Goal: Task Accomplishment & Management: Use online tool/utility

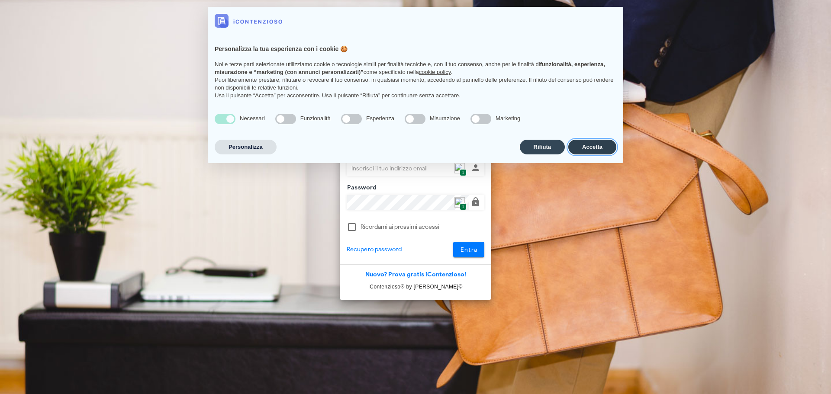
click at [579, 145] on button "Accetta" at bounding box center [592, 147] width 48 height 15
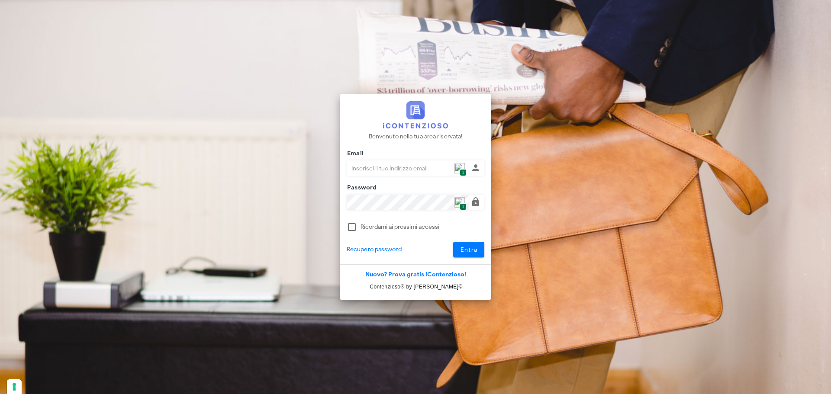
click at [468, 170] on input "Email" at bounding box center [408, 168] width 122 height 15
click at [460, 169] on span "1" at bounding box center [463, 172] width 6 height 7
type input "p.rizza@studioassociatoadrev.it"
click at [473, 252] on span "Entra" at bounding box center [469, 249] width 18 height 7
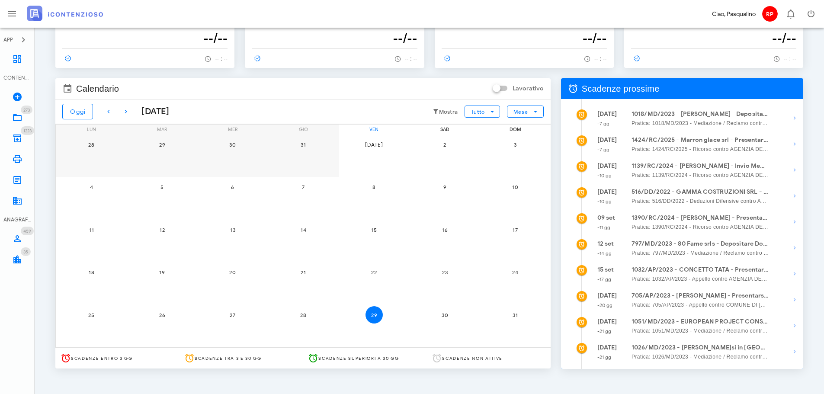
scroll to position [51, 0]
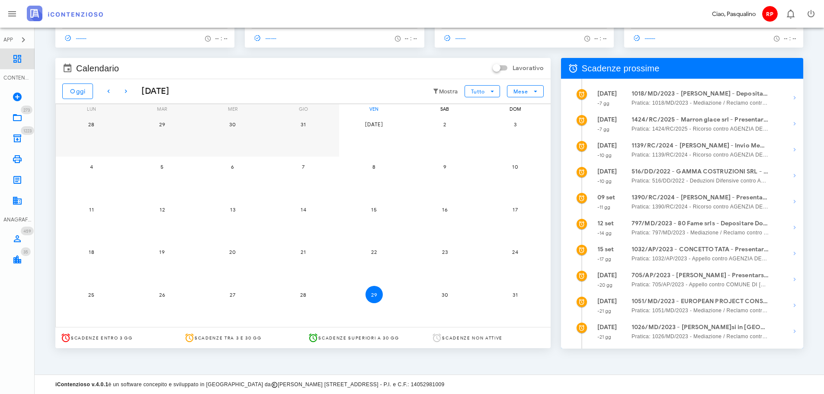
click at [24, 67] on link "Dashboard" at bounding box center [17, 58] width 35 height 21
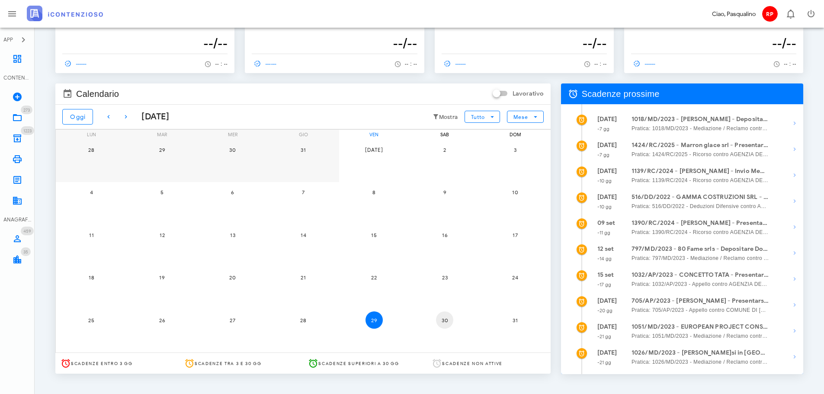
scroll to position [51, 0]
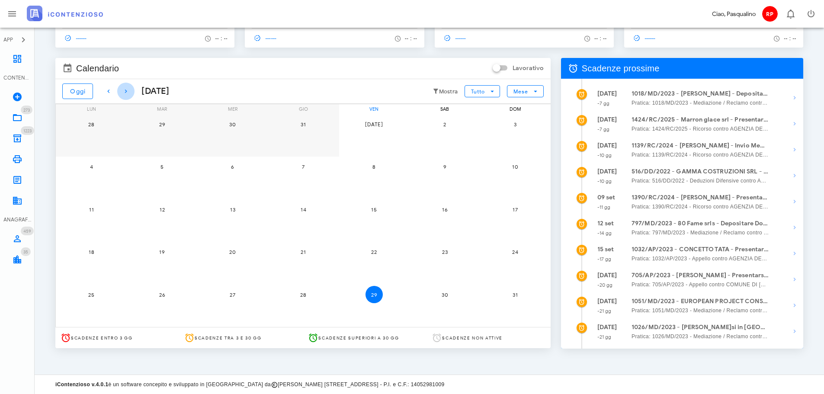
click at [121, 95] on icon "button" at bounding box center [126, 91] width 10 height 10
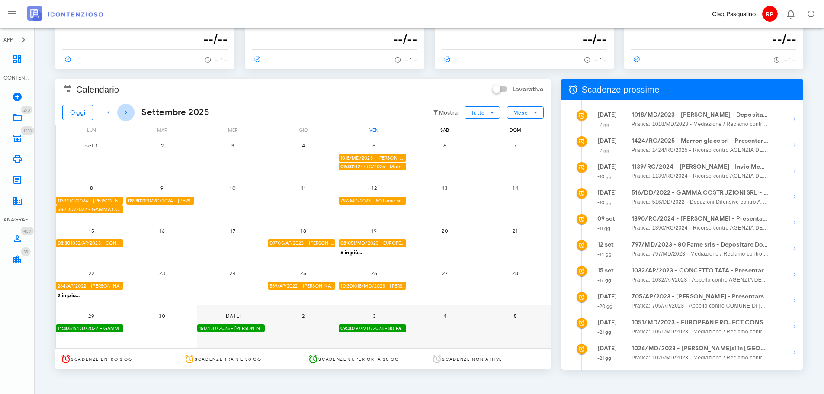
scroll to position [8, 0]
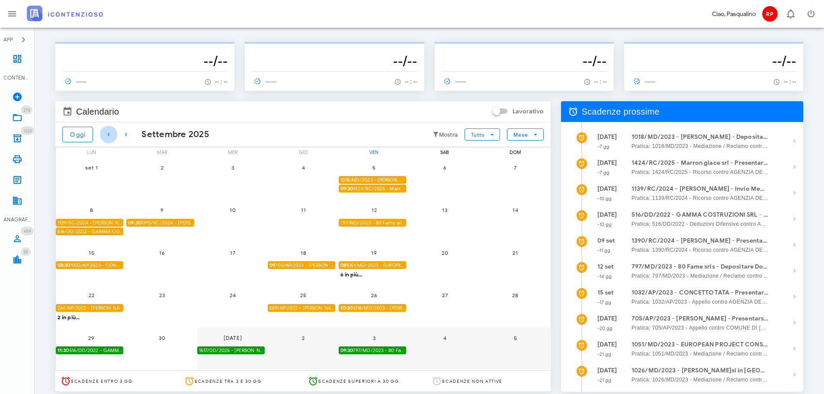
click at [108, 130] on icon "button" at bounding box center [108, 134] width 10 height 10
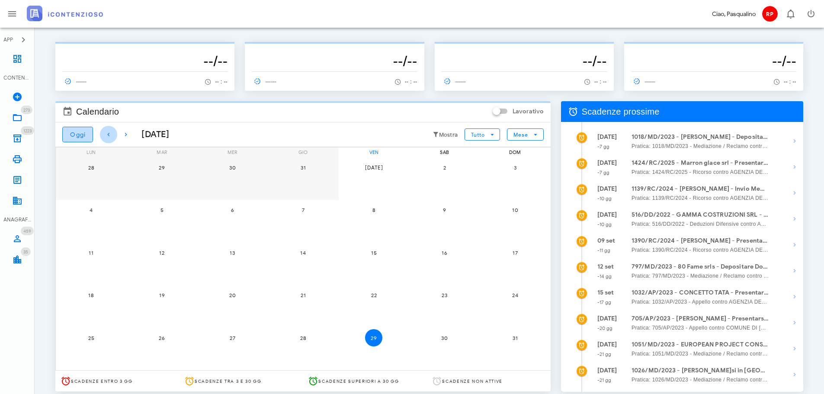
click at [86, 129] on button "Oggi" at bounding box center [77, 135] width 31 height 16
click at [82, 136] on span "Oggi" at bounding box center [78, 134] width 16 height 7
